Goal: Transaction & Acquisition: Subscribe to service/newsletter

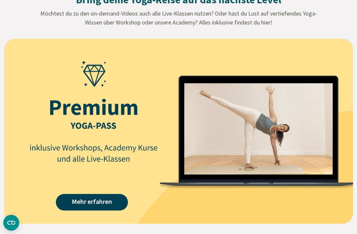
scroll to position [832, 0]
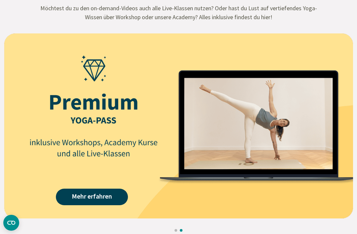
click at [107, 203] on link "Mehr erfahren" at bounding box center [92, 197] width 72 height 17
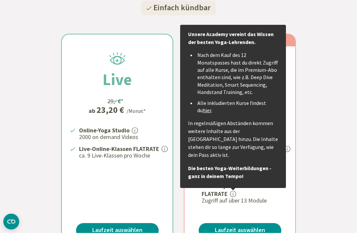
scroll to position [160, 0]
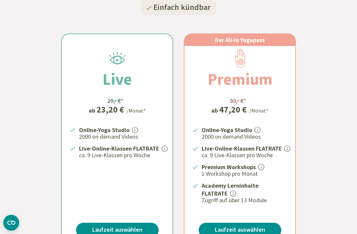
click at [309, 171] on div "Live 29,- €* ab 23,20 € /Monat* Online-Yoga Studio 2000 on demand Videos Live-O…" at bounding box center [178, 132] width 357 height 229
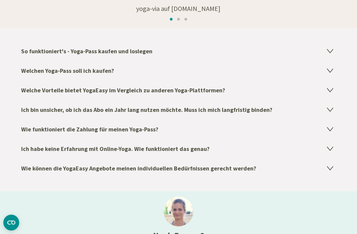
scroll to position [1119, 0]
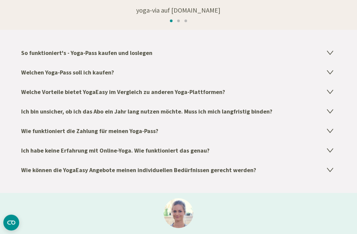
click at [331, 72] on icon at bounding box center [330, 72] width 8 height 8
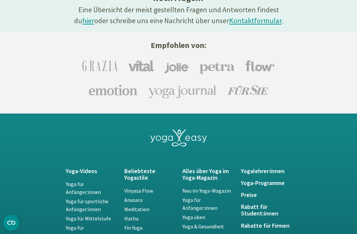
scroll to position [1669, 0]
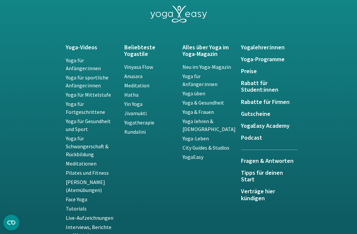
click at [280, 127] on h5 "YogaEasy Academy" at bounding box center [266, 126] width 51 height 7
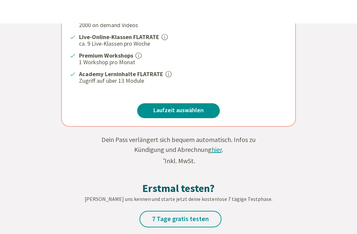
scroll to position [268, 0]
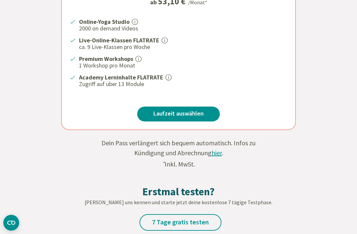
click at [207, 114] on link "Laufzeit auswählen" at bounding box center [178, 113] width 83 height 15
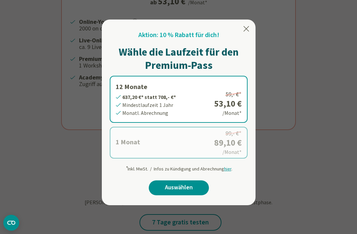
click at [248, 29] on icon at bounding box center [246, 29] width 8 height 8
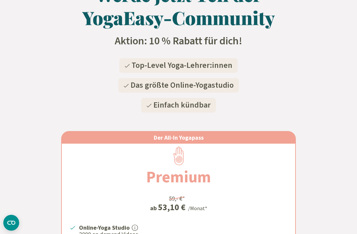
scroll to position [0, 0]
